Goal: Transaction & Acquisition: Purchase product/service

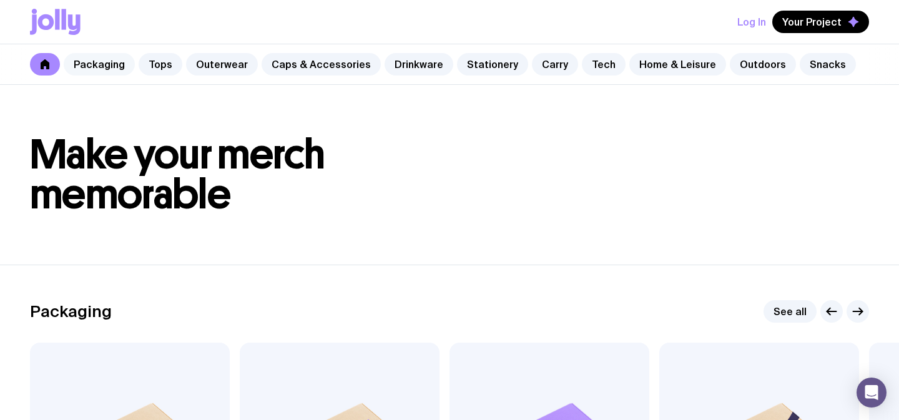
click at [99, 68] on link "Packaging" at bounding box center [99, 64] width 71 height 22
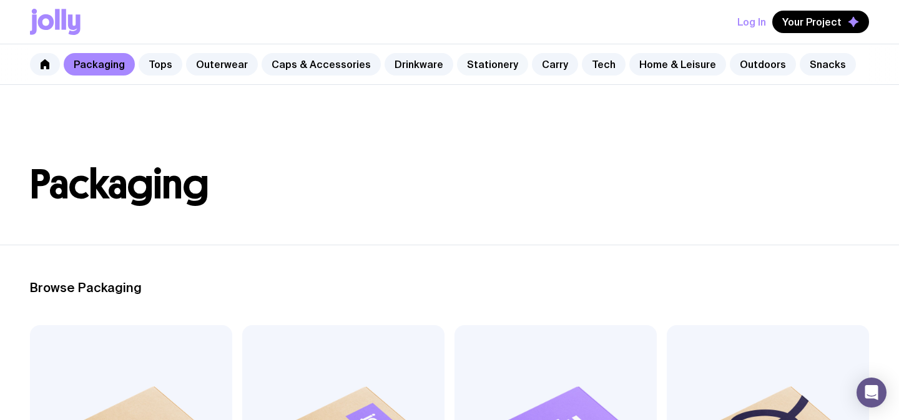
click at [471, 62] on link "Stationery" at bounding box center [492, 64] width 71 height 22
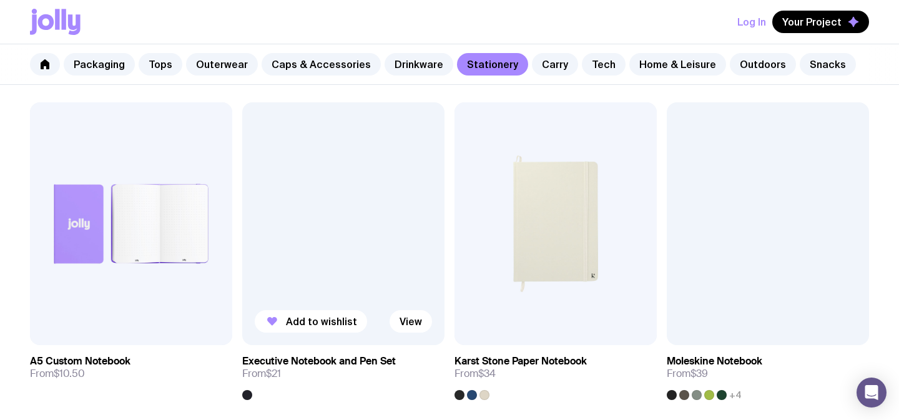
scroll to position [1234, 0]
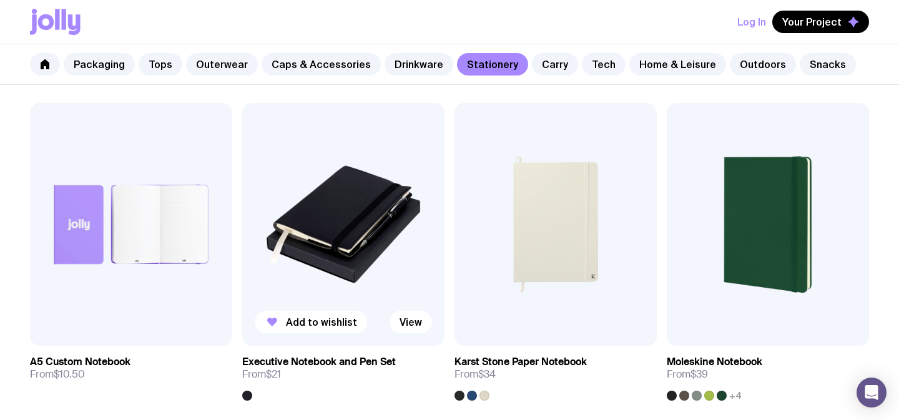
click at [325, 197] on img at bounding box center [343, 224] width 202 height 243
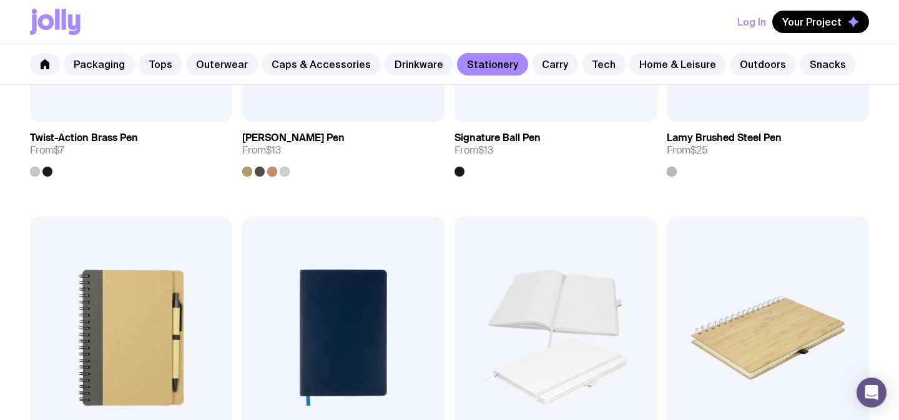
scroll to position [904, 0]
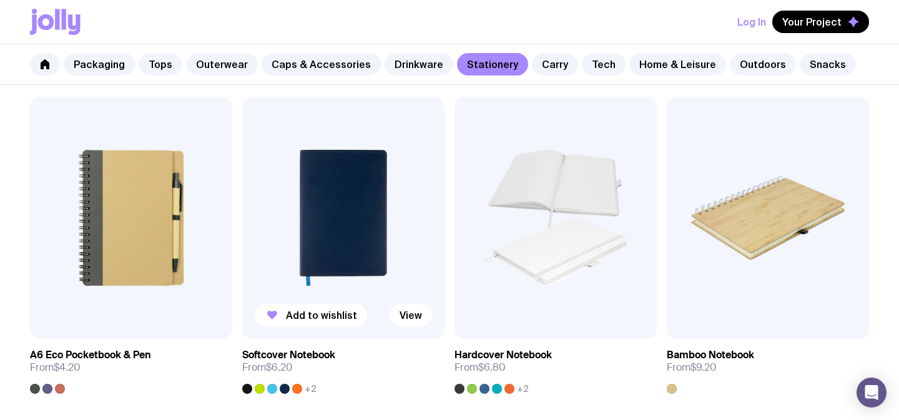
click at [361, 188] on img at bounding box center [343, 218] width 202 height 243
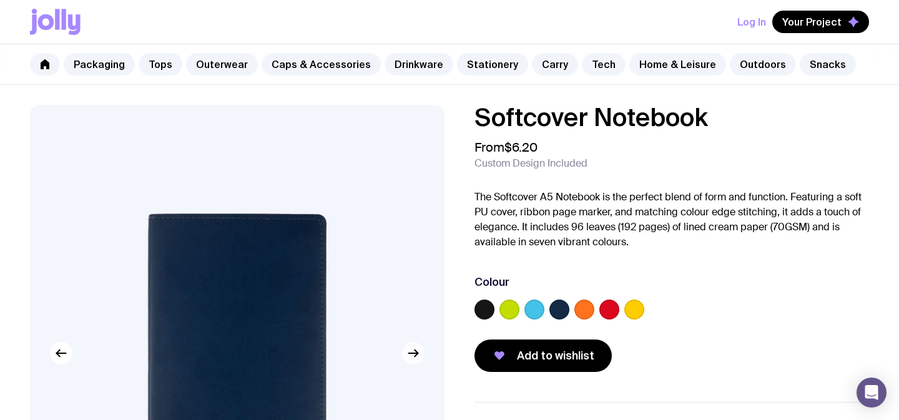
click at [417, 352] on icon "button" at bounding box center [413, 353] width 15 height 15
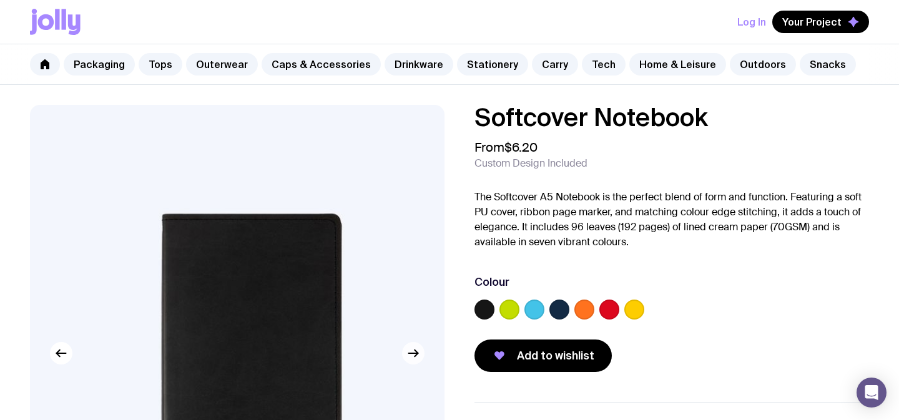
click at [417, 352] on icon "button" at bounding box center [413, 353] width 15 height 15
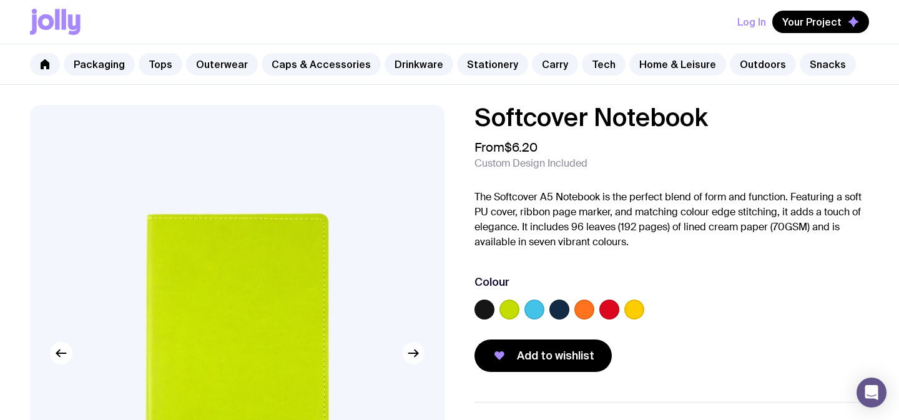
click at [417, 352] on icon "button" at bounding box center [413, 353] width 15 height 15
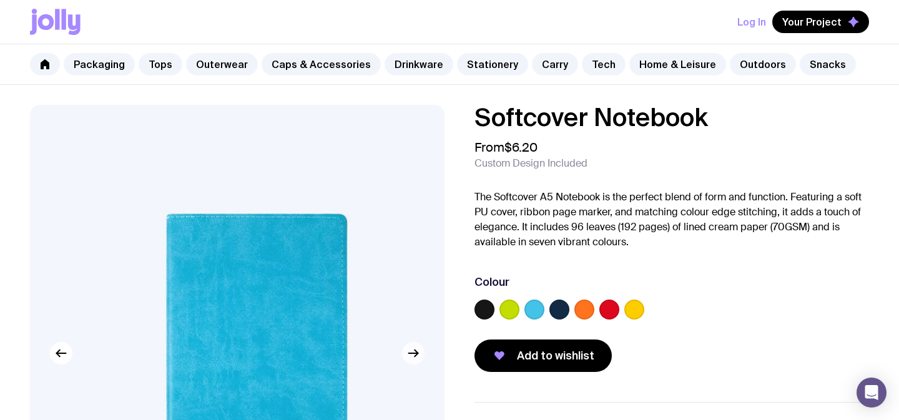
click at [417, 352] on icon "button" at bounding box center [413, 353] width 15 height 15
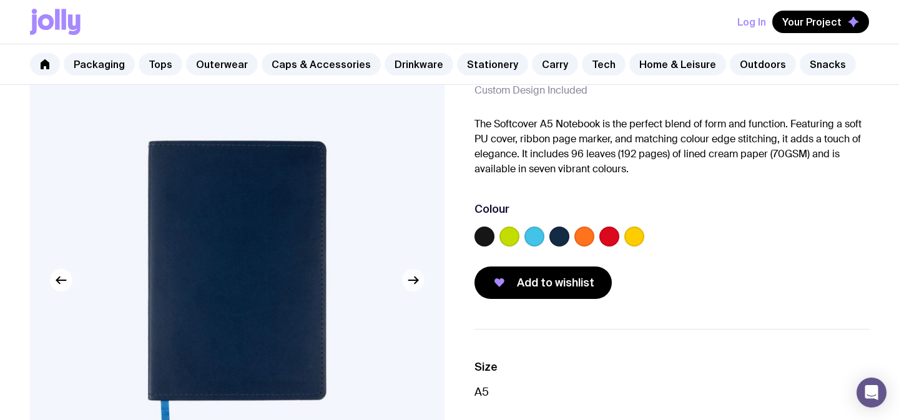
scroll to position [74, 0]
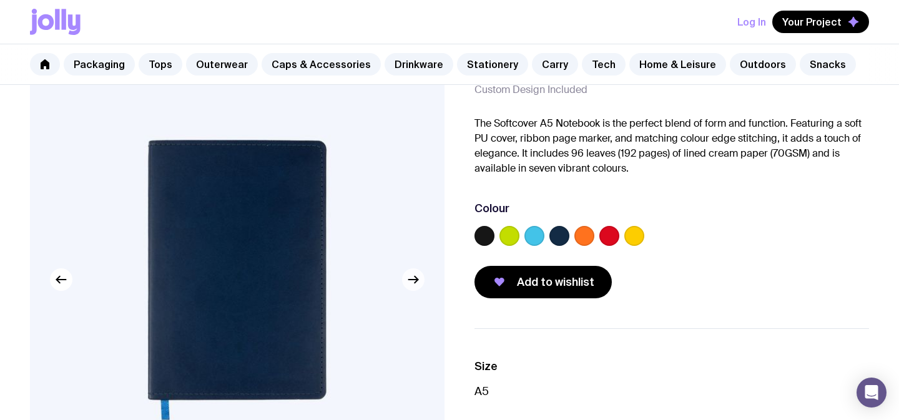
click at [418, 286] on icon "button" at bounding box center [413, 279] width 15 height 15
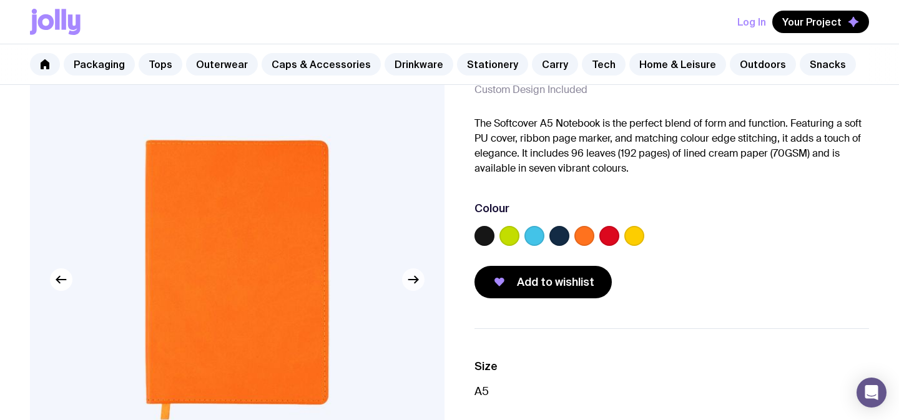
click at [418, 286] on icon "button" at bounding box center [413, 279] width 15 height 15
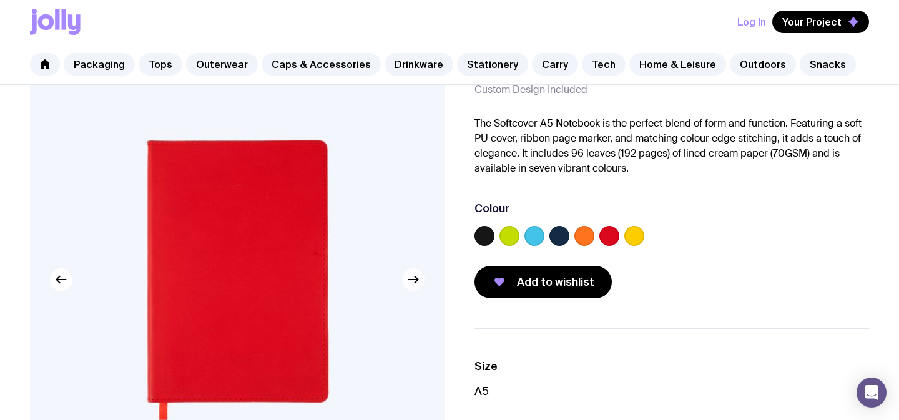
click at [418, 286] on icon "button" at bounding box center [413, 279] width 15 height 15
